Goal: Task Accomplishment & Management: Manage account settings

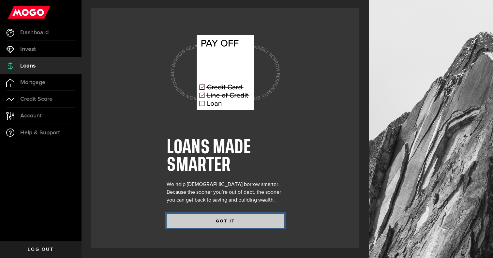
click at [242, 223] on button "GOT IT" at bounding box center [225, 221] width 117 height 14
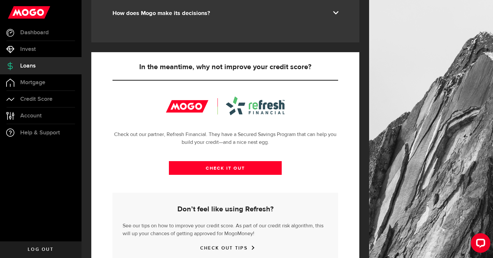
scroll to position [182, 0]
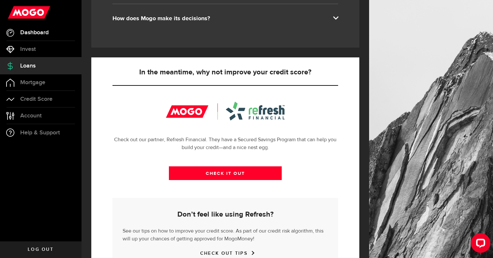
click at [50, 29] on link "Dashboard" at bounding box center [41, 32] width 82 height 16
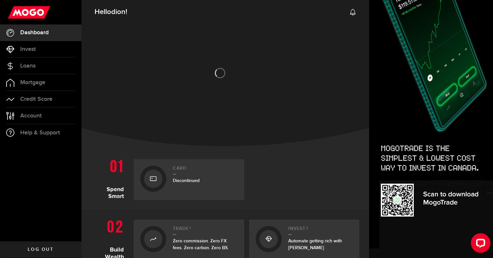
click at [151, 177] on icon at bounding box center [153, 179] width 7 height 10
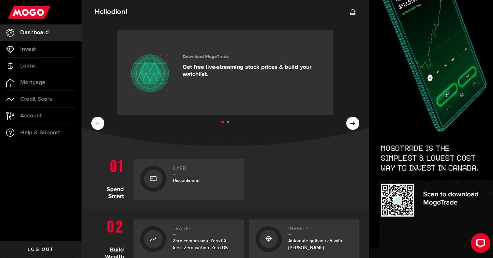
click at [163, 180] on div at bounding box center [153, 179] width 26 height 26
click at [190, 172] on h2 "Card" at bounding box center [205, 170] width 65 height 9
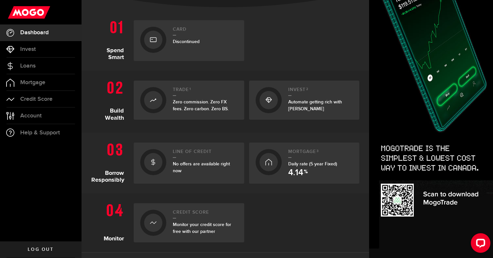
scroll to position [141, 0]
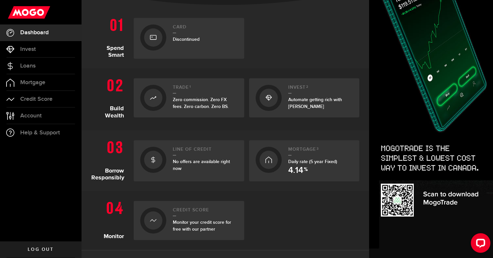
click at [193, 151] on h2 "Line of credit" at bounding box center [205, 151] width 65 height 9
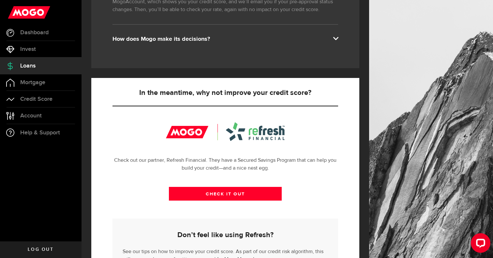
scroll to position [162, 0]
